Goal: Task Accomplishment & Management: Manage account settings

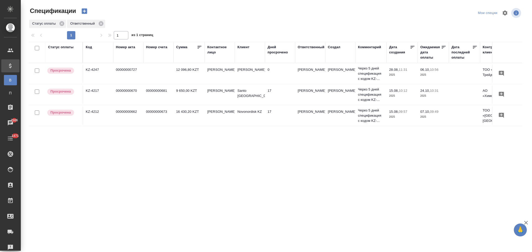
click at [251, 155] on div "Статус оплаты Код Номер акта Номер счета Сумма Контактное лицо Клиент Дней прос…" at bounding box center [275, 135] width 493 height 187
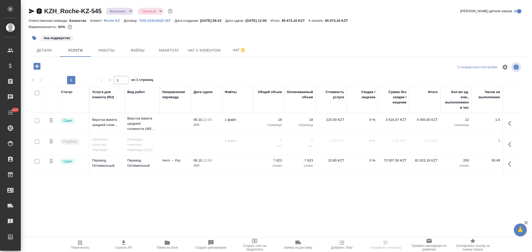
click at [38, 11] on icon "button" at bounding box center [39, 10] width 5 height 5
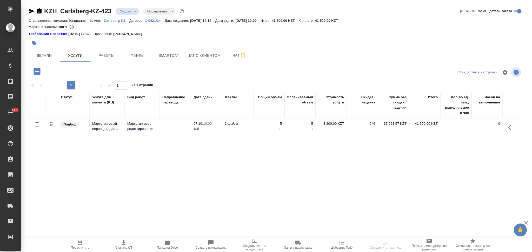
click at [30, 11] on icon "button" at bounding box center [32, 11] width 6 height 6
click at [45, 53] on span "Детали" at bounding box center [44, 55] width 25 height 6
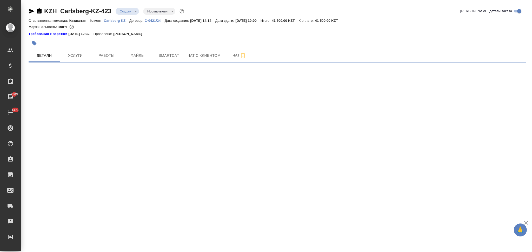
select select "RU"
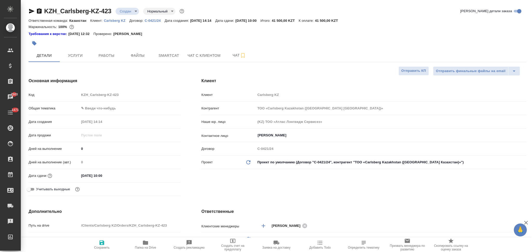
type textarea "x"
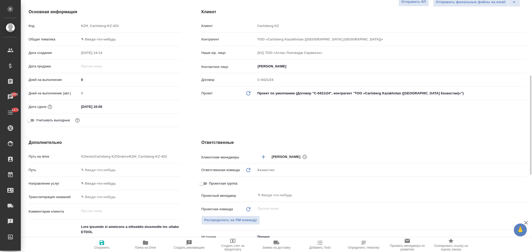
scroll to position [104, 0]
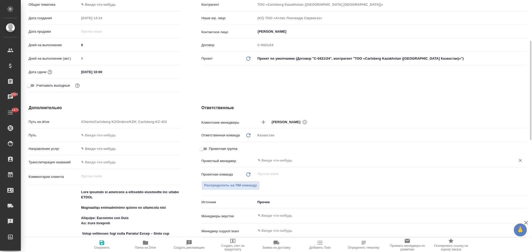
click at [275, 160] on input "text" at bounding box center [382, 161] width 250 height 6
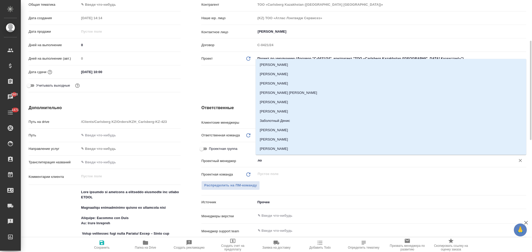
type input "л"
type textarea "x"
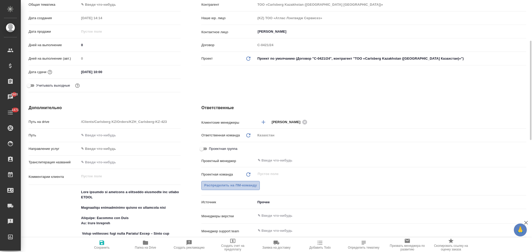
click at [236, 186] on span "Распределить на ПМ-команду" at bounding box center [230, 186] width 53 height 6
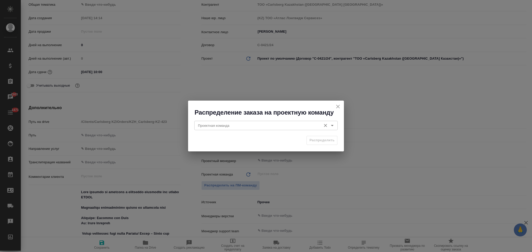
click at [230, 125] on input "Проектная команда" at bounding box center [257, 126] width 123 height 6
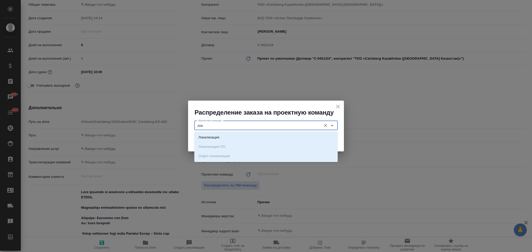
click at [225, 132] on div "Локализация Локализации ПО Отдел локализации" at bounding box center [265, 147] width 143 height 31
click at [225, 136] on li "Локализация" at bounding box center [265, 137] width 143 height 9
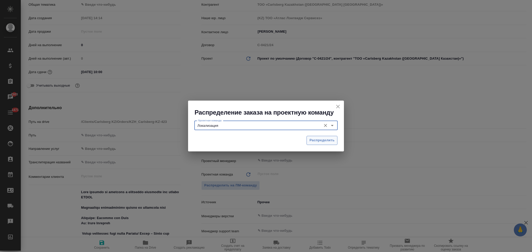
type input "Локализация"
click at [309, 141] on span "Распределить" at bounding box center [321, 141] width 25 height 6
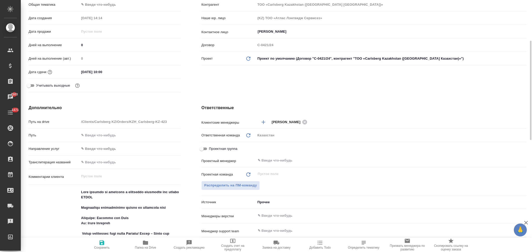
type textarea "x"
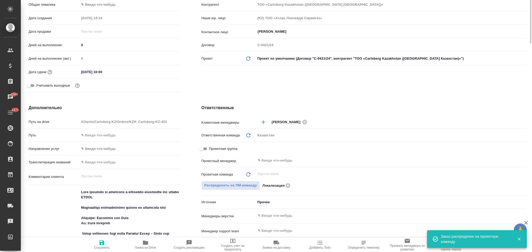
scroll to position [0, 0]
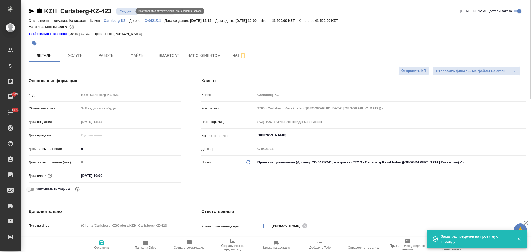
click at [119, 10] on body "🙏 .cls-1 fill:#fff; AWATERA Aslanukova Sati Клиенты Спецификации Заказы 7503 Ча…" at bounding box center [266, 126] width 532 height 252
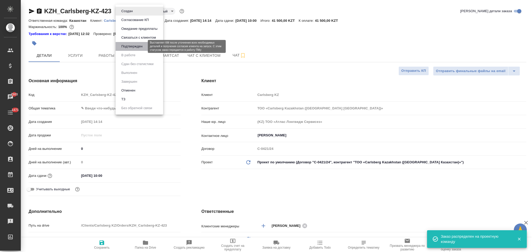
click at [124, 44] on button "Подтвержден" at bounding box center [132, 47] width 24 height 6
type textarea "x"
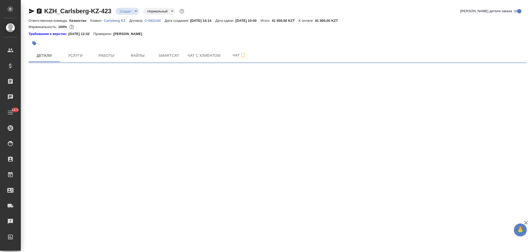
select select "RU"
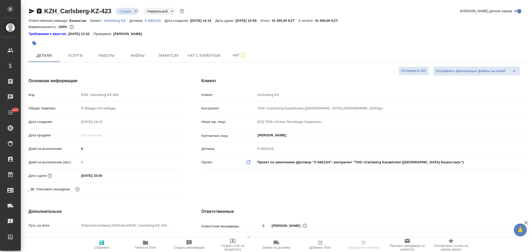
type textarea "x"
click at [125, 12] on body "🙏 .cls-1 fill:#fff; AWATERA Aslanukova Sati Клиенты Спецификации Заказы Чаты 14…" at bounding box center [266, 126] width 532 height 252
type textarea "x"
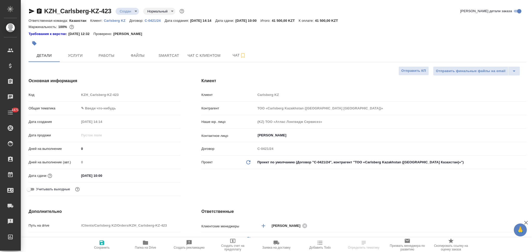
type textarea "x"
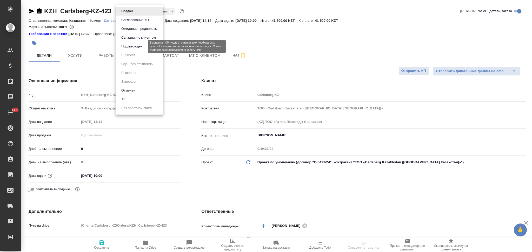
click at [125, 44] on button "Подтвержден" at bounding box center [132, 47] width 24 height 6
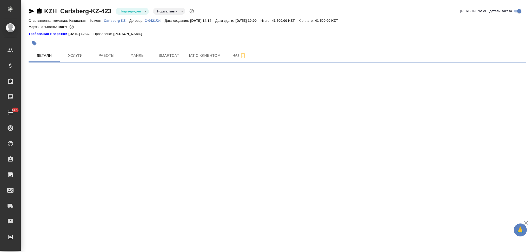
select select "RU"
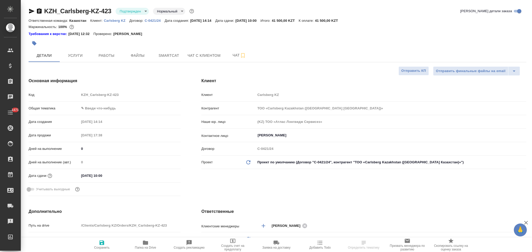
type textarea "x"
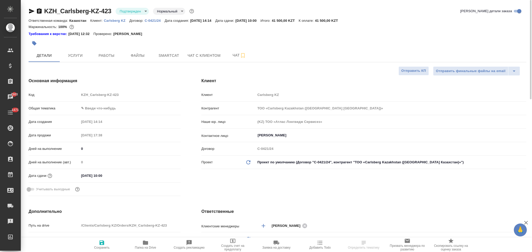
type textarea "x"
select select "RU"
type textarea "x"
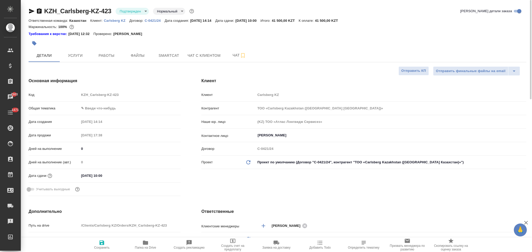
type textarea "x"
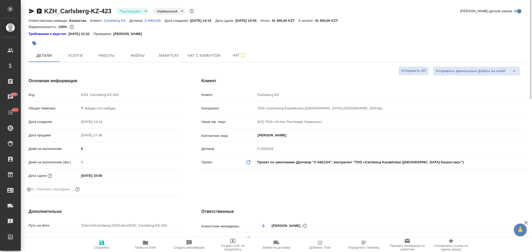
type textarea "x"
click at [82, 53] on span "Услуги" at bounding box center [75, 55] width 25 height 6
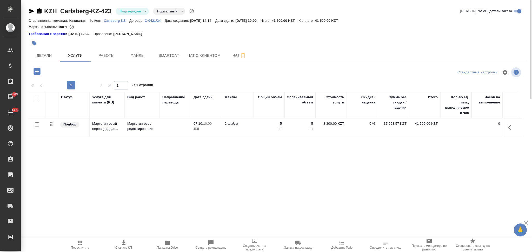
click at [36, 71] on icon "button" at bounding box center [36, 71] width 9 height 9
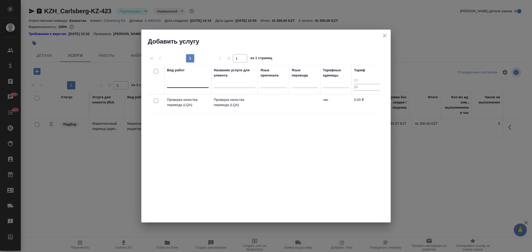
click at [193, 83] on div at bounding box center [188, 83] width 42 height 8
click at [276, 132] on div "Вид работ Название услуги для клиента Язык оригинала Язык перевода Тарифные еди…" at bounding box center [263, 143] width 233 height 156
click at [209, 101] on td "Проверка качества перевода (LQA)" at bounding box center [187, 104] width 47 height 18
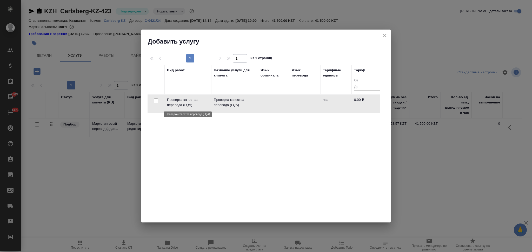
click at [195, 100] on p "Проверка качества перевода (LQA)" at bounding box center [188, 102] width 42 height 10
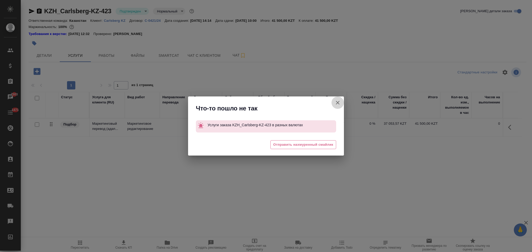
click at [338, 104] on icon "button" at bounding box center [338, 103] width 4 height 4
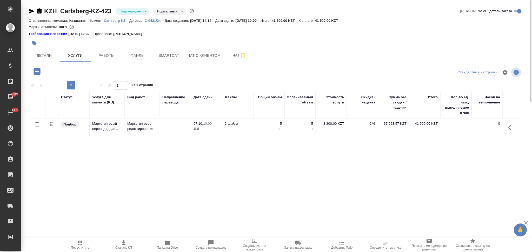
click at [36, 73] on icon "button" at bounding box center [36, 71] width 7 height 7
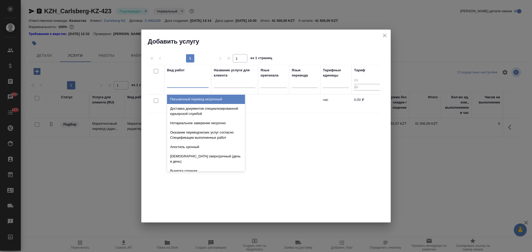
click at [179, 85] on div at bounding box center [188, 83] width 42 height 8
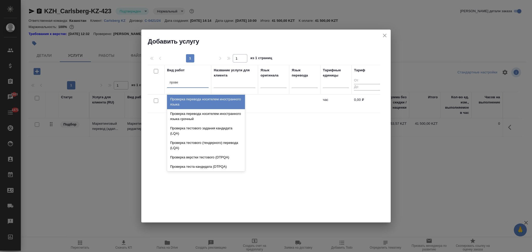
type input "провер"
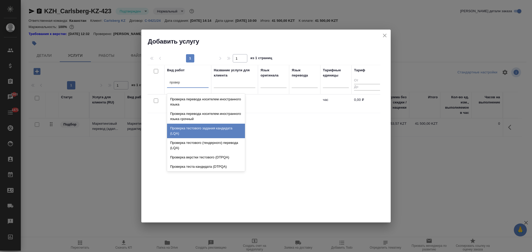
scroll to position [10, 0]
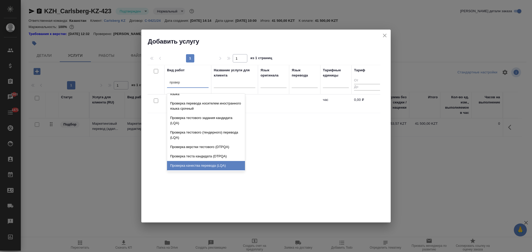
click at [193, 166] on div "Проверка качества перевода (LQA)" at bounding box center [206, 165] width 78 height 9
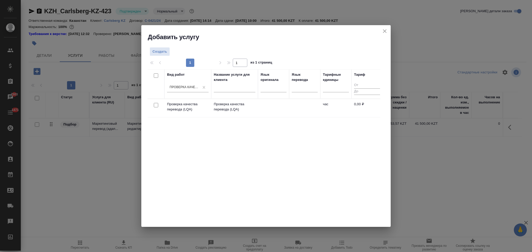
click at [156, 105] on input "checkbox" at bounding box center [156, 105] width 4 height 4
checkbox input "true"
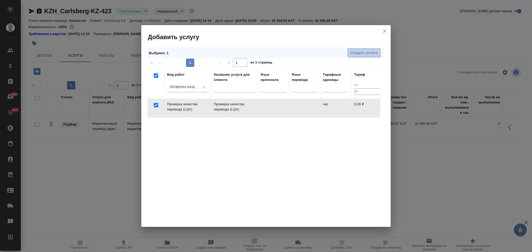
click at [360, 53] on span "Создать услуги" at bounding box center [363, 53] width 27 height 6
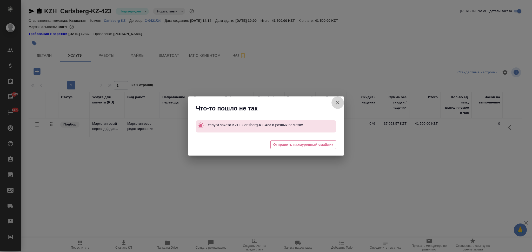
click at [337, 102] on icon "button" at bounding box center [338, 103] width 4 height 4
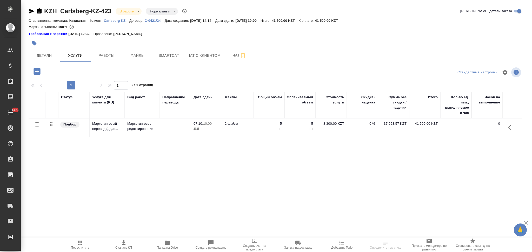
click at [38, 73] on icon "button" at bounding box center [36, 71] width 7 height 7
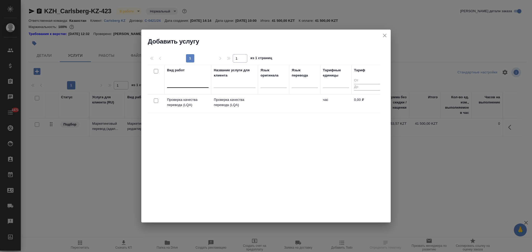
click at [186, 83] on div at bounding box center [188, 83] width 42 height 8
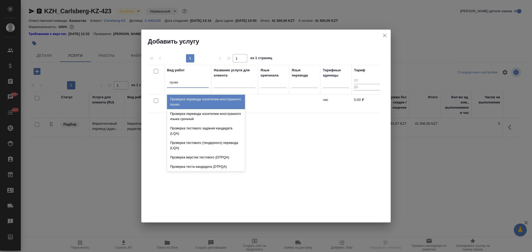
type input "провер"
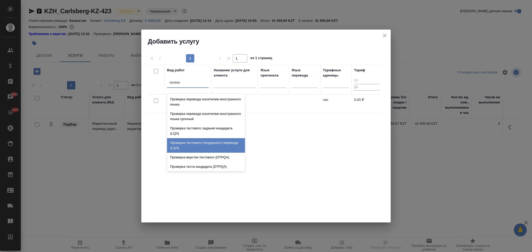
scroll to position [10, 0]
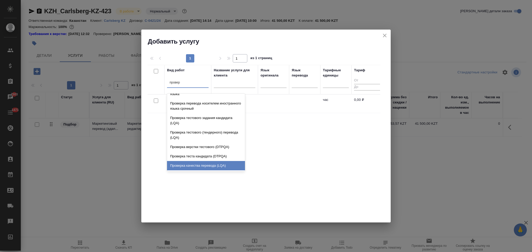
click at [196, 168] on div "Проверка качества перевода (LQA)" at bounding box center [206, 165] width 78 height 9
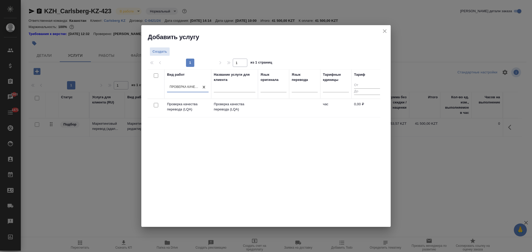
click at [366, 86] on input "number" at bounding box center [367, 85] width 26 height 6
click at [361, 93] on input "number" at bounding box center [367, 92] width 26 height 6
click at [164, 52] on span "Создать" at bounding box center [159, 52] width 15 height 6
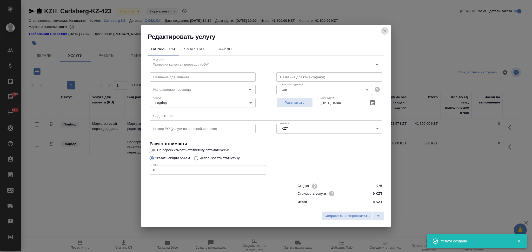
click at [383, 33] on icon "close" at bounding box center [384, 31] width 6 height 6
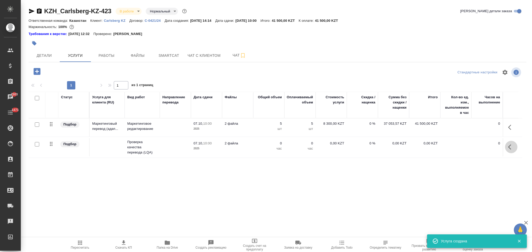
click at [513, 147] on icon "button" at bounding box center [511, 147] width 6 height 6
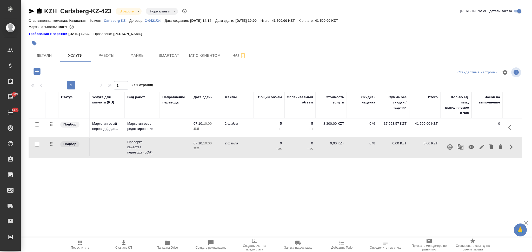
click at [471, 146] on icon "button" at bounding box center [471, 147] width 6 height 4
click at [51, 55] on span "Детали" at bounding box center [44, 55] width 25 height 6
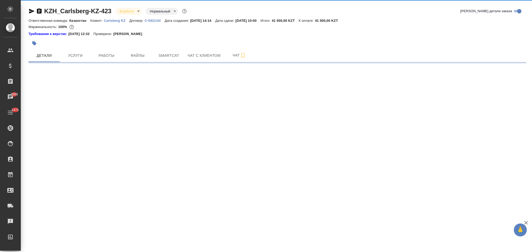
select select "RU"
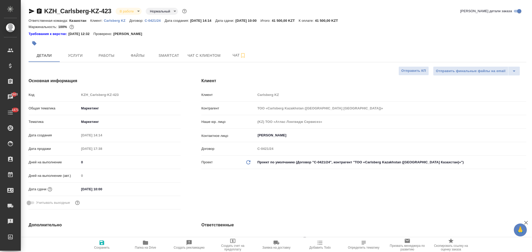
type textarea "x"
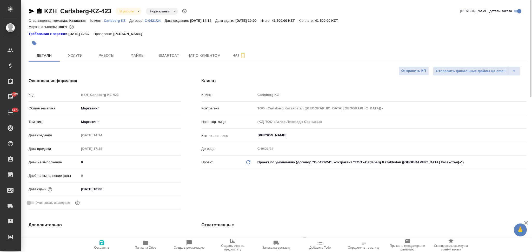
type textarea "x"
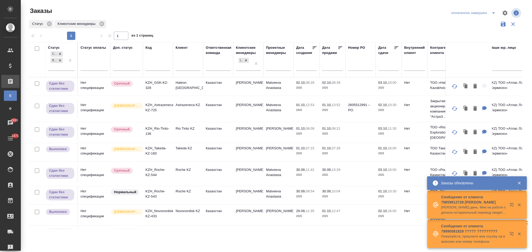
scroll to position [42, 0]
